Goal: Task Accomplishment & Management: Manage account settings

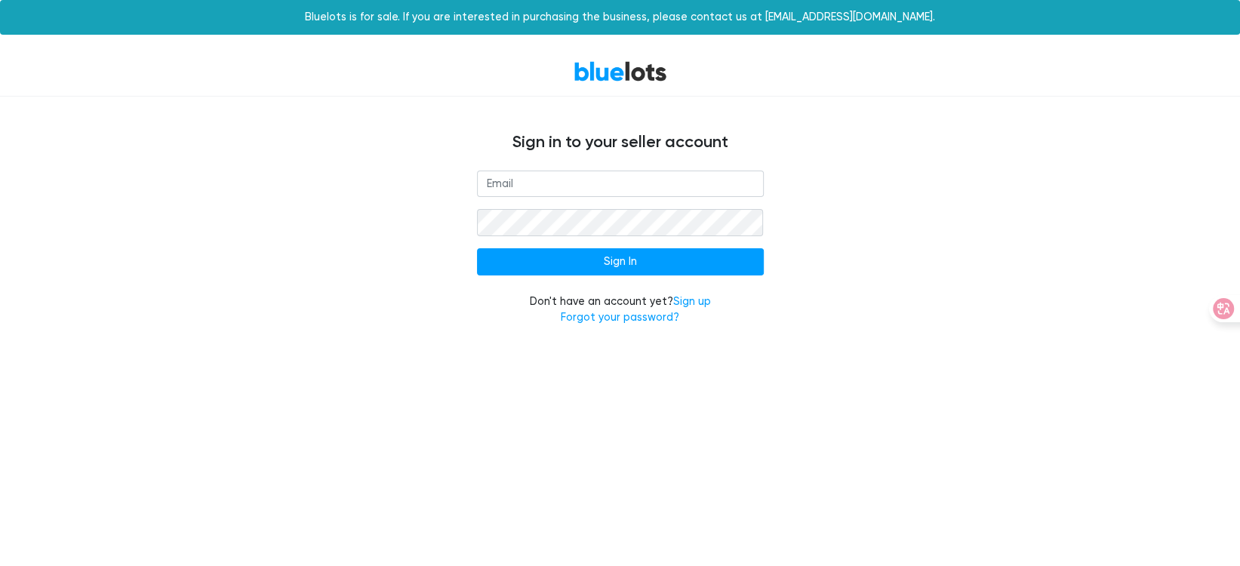
type input "[EMAIL_ADDRESS][DOMAIN_NAME]"
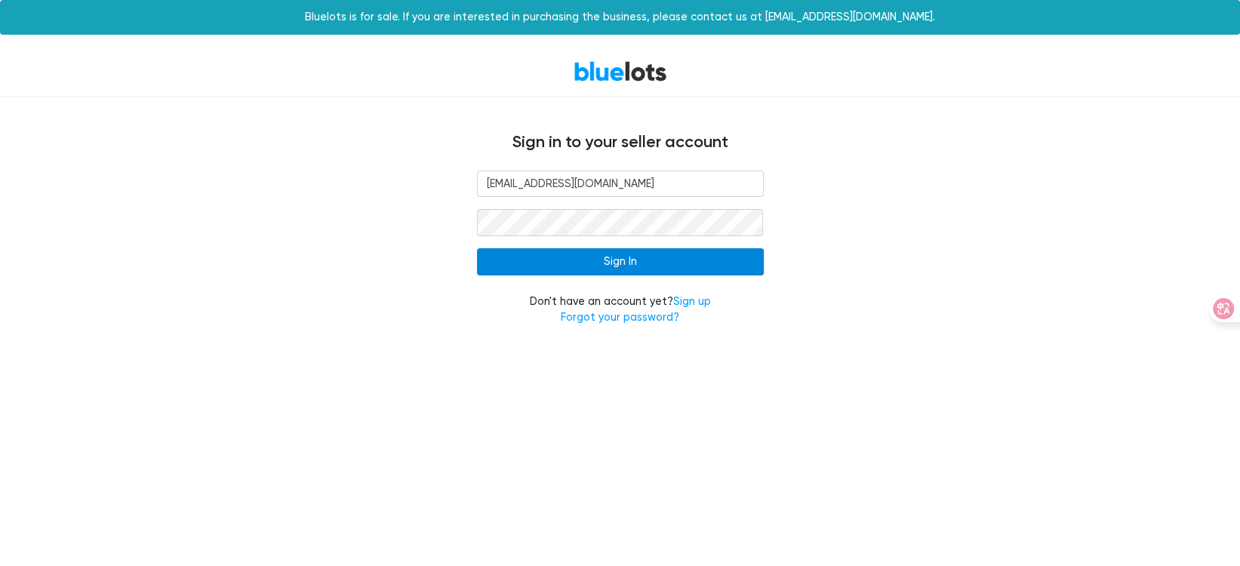
click at [569, 254] on input "Sign In" at bounding box center [620, 261] width 287 height 27
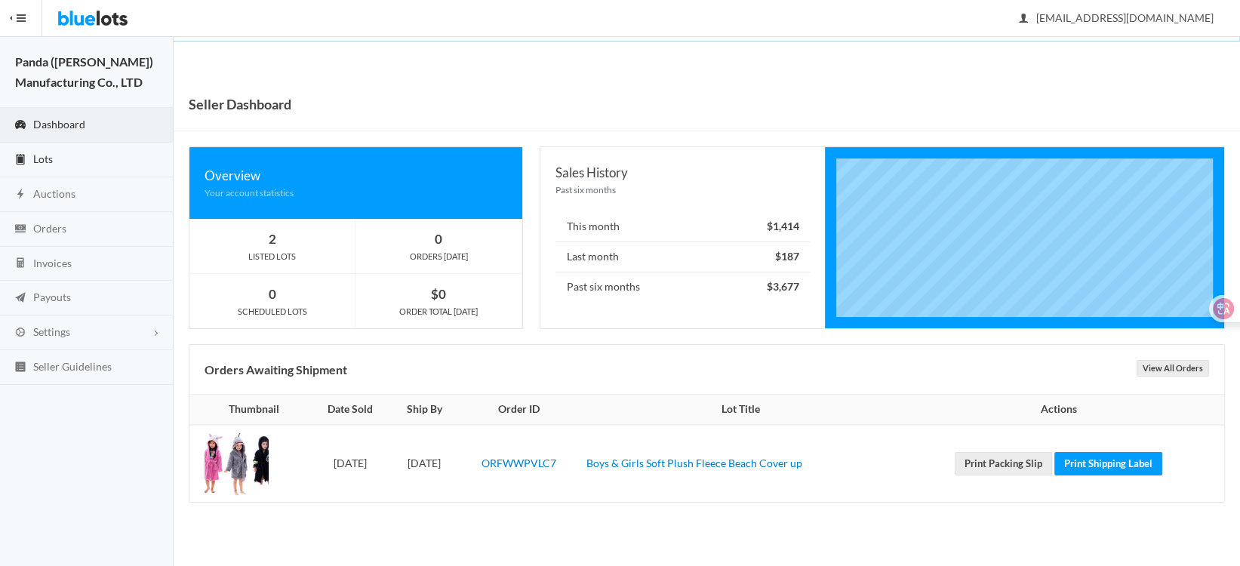
click at [49, 164] on span "Lots" at bounding box center [43, 158] width 20 height 13
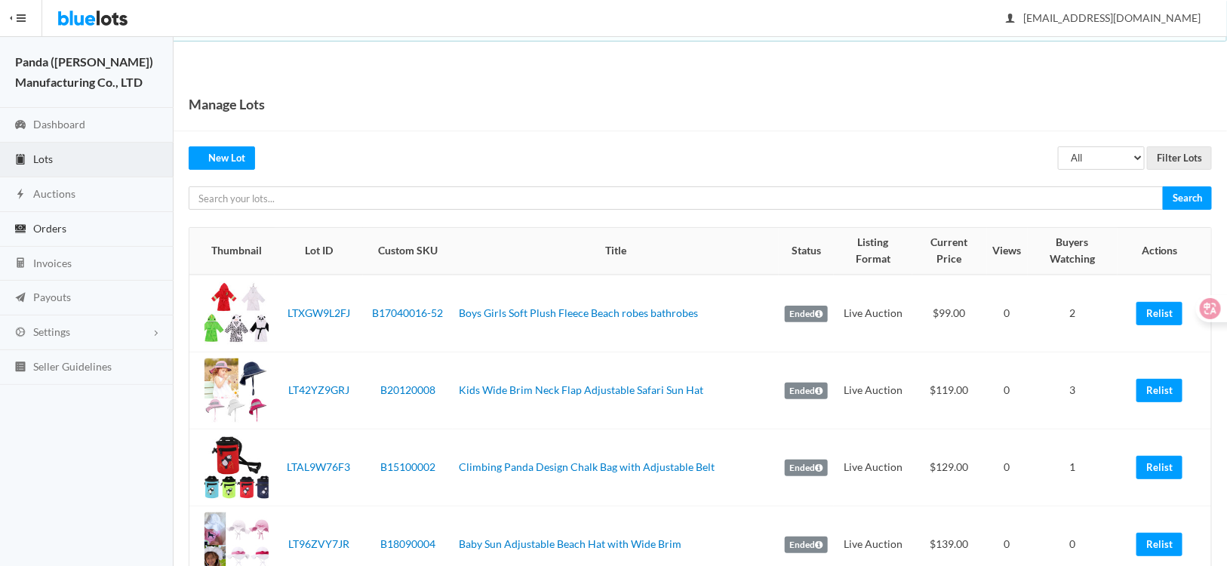
click at [53, 231] on span "Orders" at bounding box center [49, 228] width 33 height 13
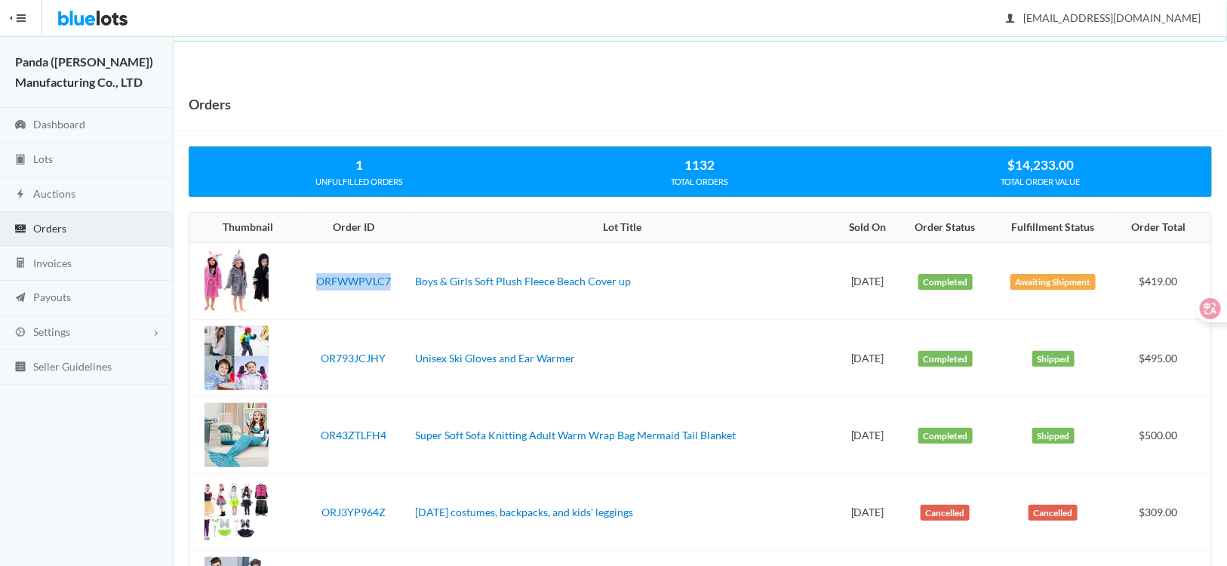
drag, startPoint x: 392, startPoint y: 292, endPoint x: 304, endPoint y: 291, distance: 87.6
click at [304, 291] on td "ORFWWPVLC7" at bounding box center [353, 281] width 111 height 78
click at [35, 162] on span "Lots" at bounding box center [43, 158] width 20 height 13
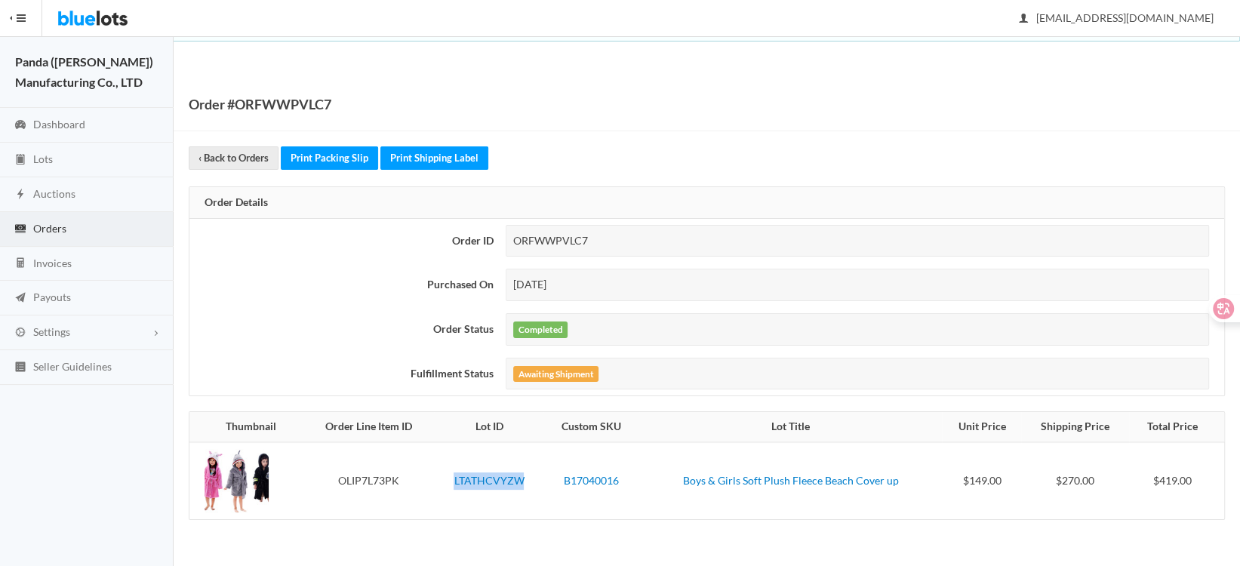
drag, startPoint x: 530, startPoint y: 491, endPoint x: 457, endPoint y: 491, distance: 73.2
click at [457, 491] on tr "OLIP7L73PK LTATHCVYZW B17040016 Boys & Girls Soft Plush Fleece Beach Cover up $…" at bounding box center [706, 480] width 1035 height 77
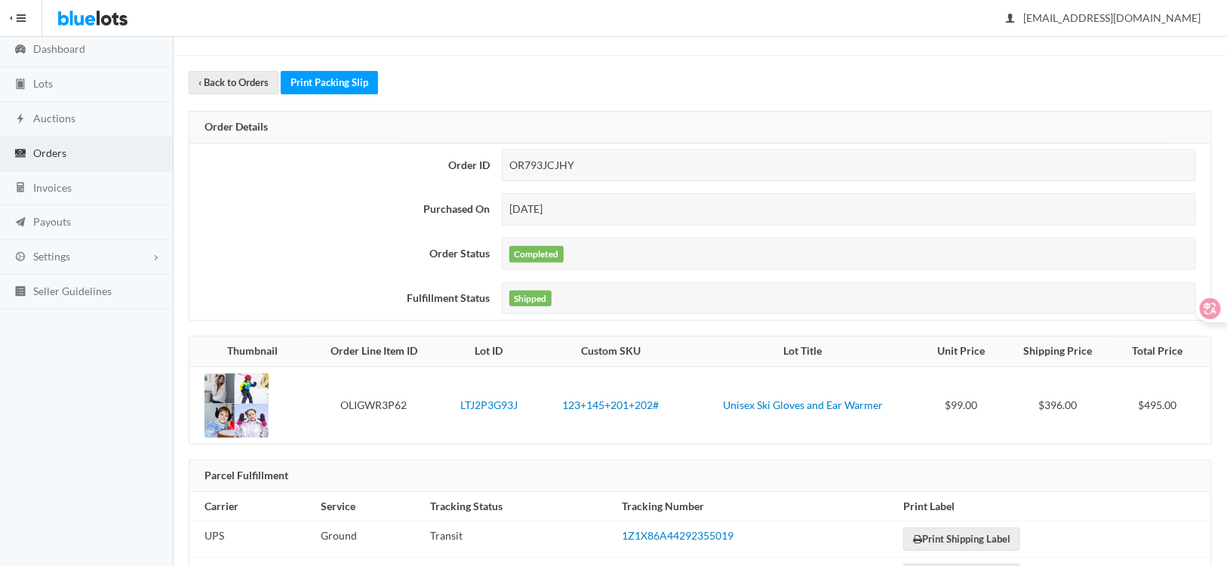
scroll to position [151, 0]
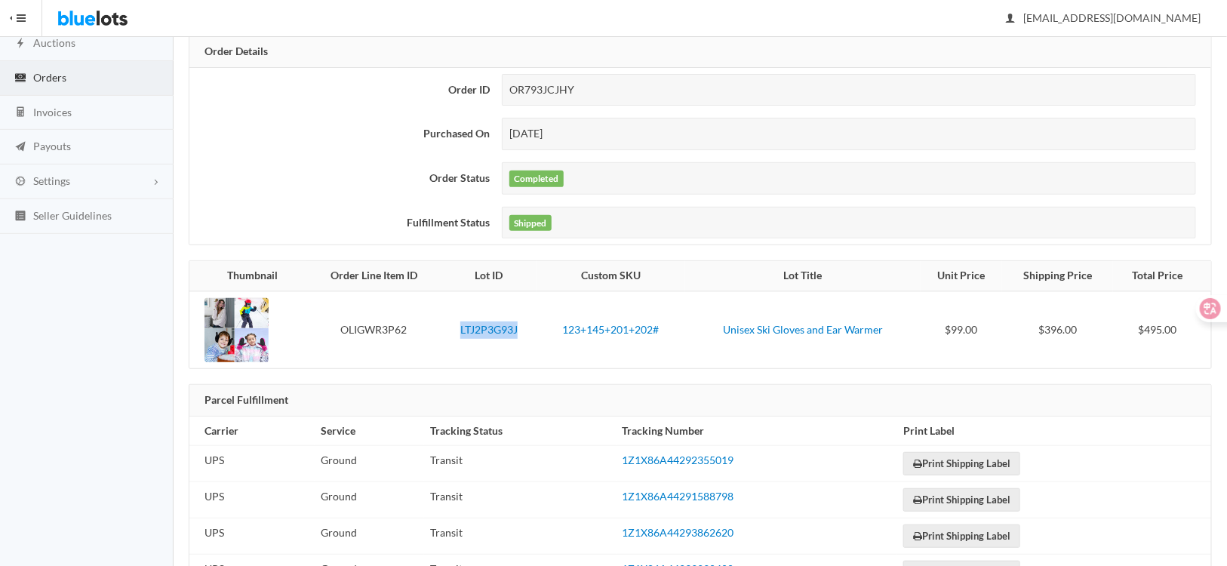
drag, startPoint x: 534, startPoint y: 340, endPoint x: 449, endPoint y: 348, distance: 84.9
click at [449, 348] on td "LTJ2P3G93J" at bounding box center [489, 329] width 95 height 77
copy link "LTJ2P3G93J"
click at [243, 354] on div at bounding box center [237, 330] width 64 height 64
click at [239, 330] on div at bounding box center [237, 330] width 64 height 64
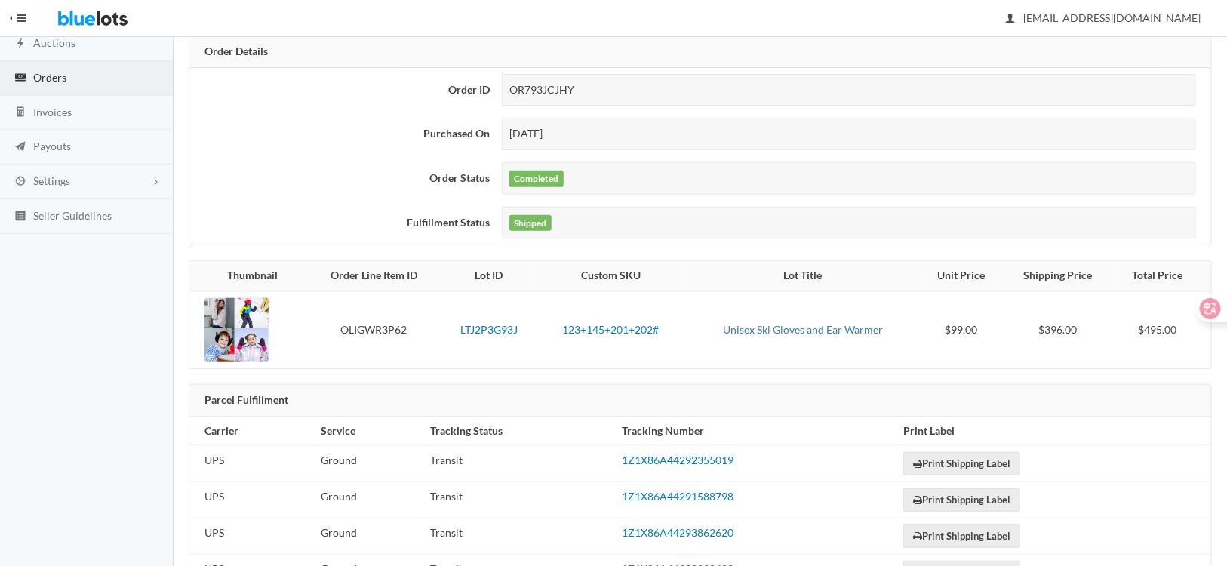
scroll to position [201, 0]
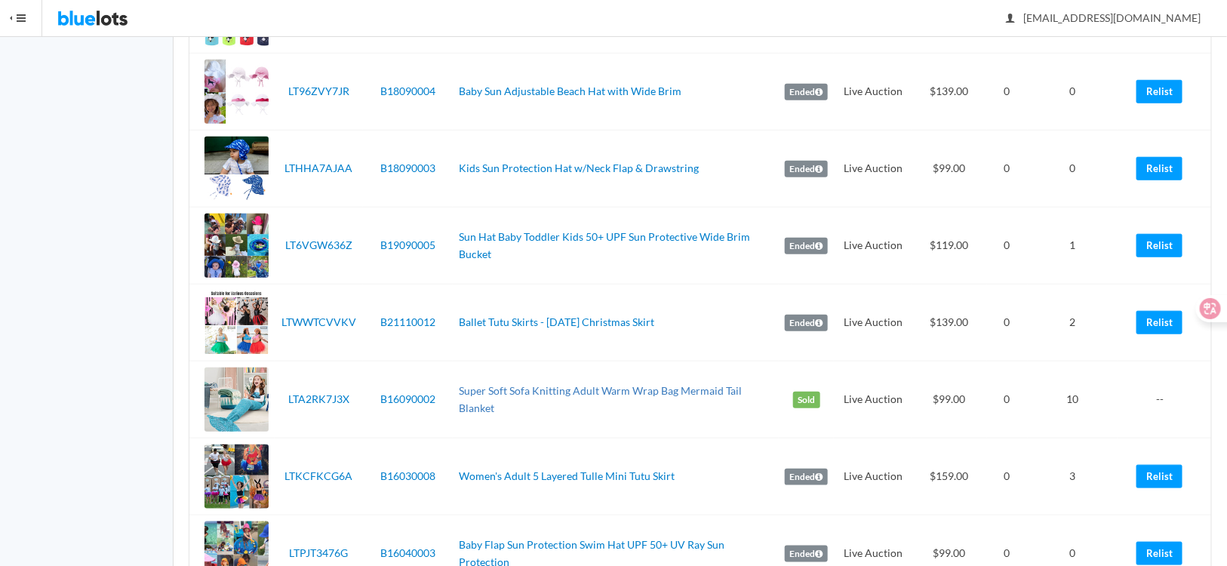
scroll to position [75, 0]
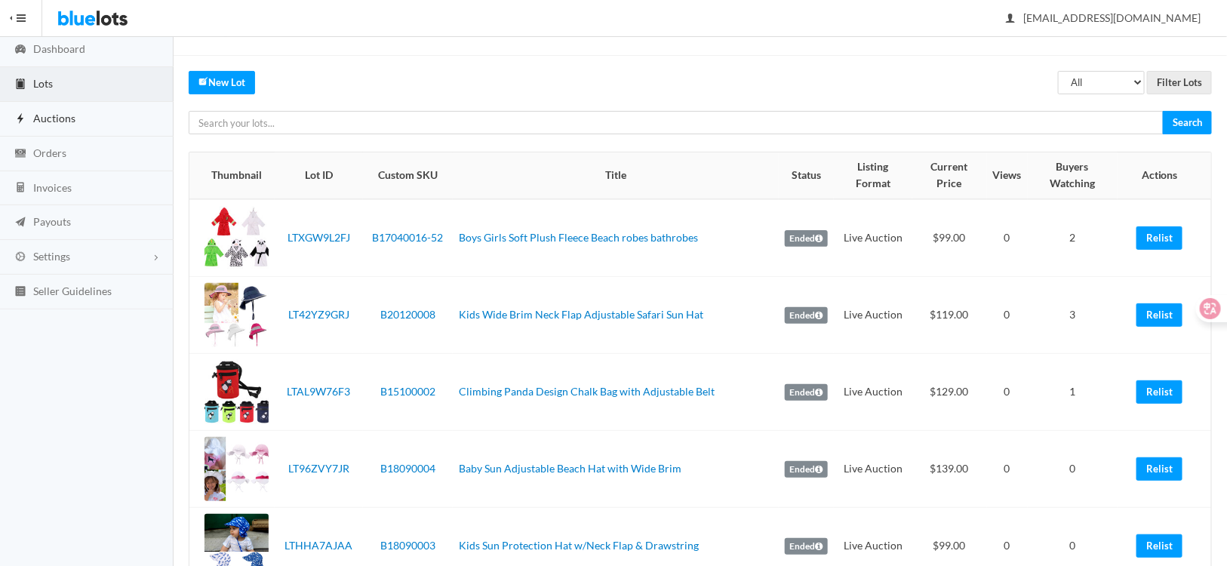
click at [63, 124] on link "Auctions" at bounding box center [87, 119] width 174 height 35
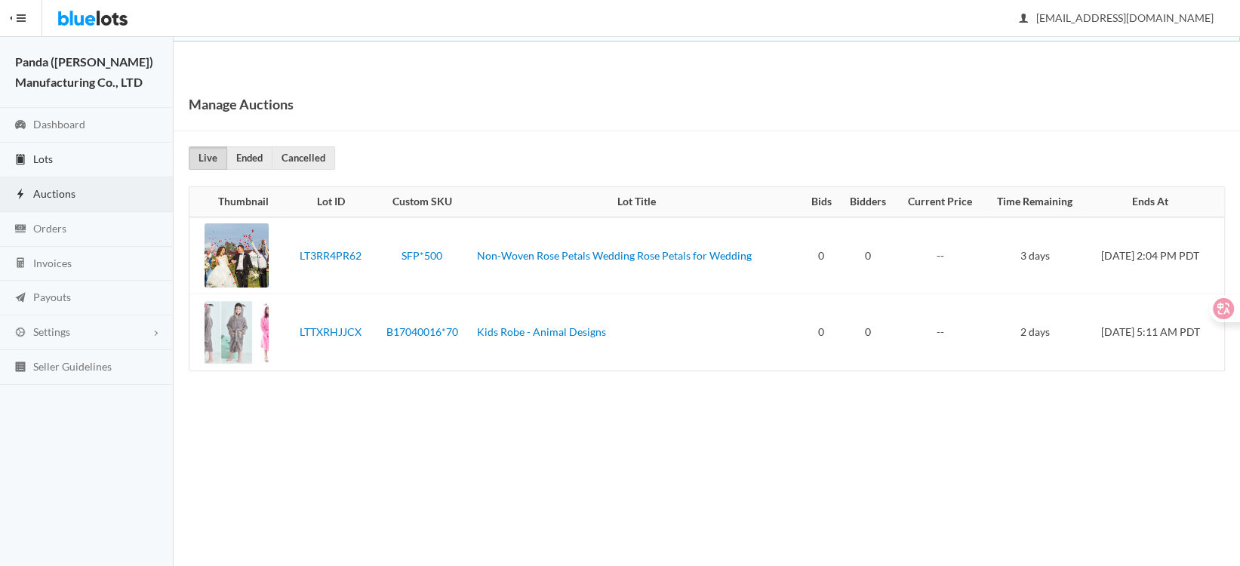
click at [51, 158] on span "Lots" at bounding box center [43, 158] width 20 height 13
